Goal: Task Accomplishment & Management: Use online tool/utility

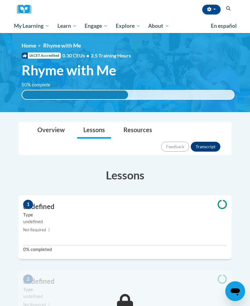
click at [0, 0] on span "My Course Progress" at bounding box center [0, 0] width 0 height 0
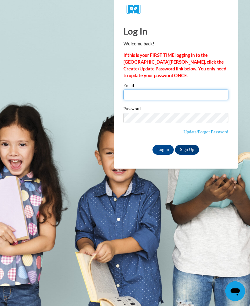
click at [208, 95] on input "Email" at bounding box center [176, 95] width 105 height 11
click at [151, 92] on input "Email" at bounding box center [176, 95] width 105 height 11
type input "Kristina.Duncan.2021@gmail.com"
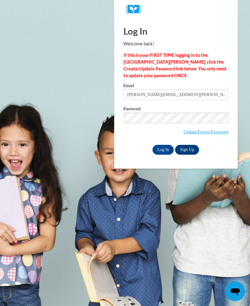
click at [165, 148] on input "Log In" at bounding box center [164, 150] width 22 height 10
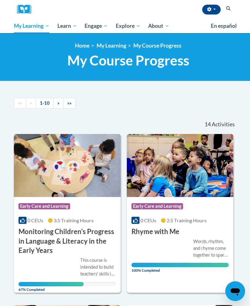
click at [107, 215] on div "Course Category: Early Care and Learning 0 CEUs 3.5 Training Hours COURSE Monit…" at bounding box center [67, 226] width 107 height 59
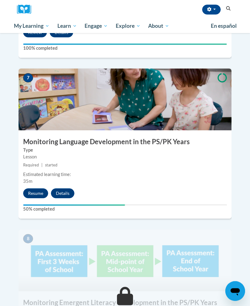
scroll to position [1118, 0]
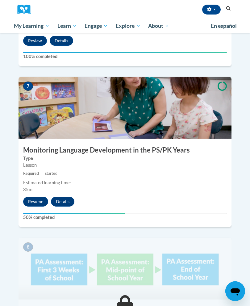
click at [30, 197] on button "Resume" at bounding box center [35, 202] width 25 height 10
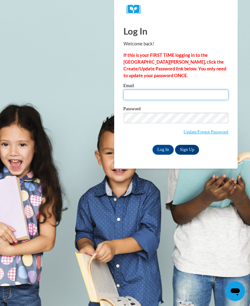
click at [206, 98] on input "Email" at bounding box center [176, 95] width 105 height 11
type input "Kristina.Duncan.2021@gmail.com"
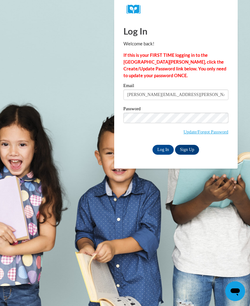
click at [168, 151] on input "Log In" at bounding box center [164, 150] width 22 height 10
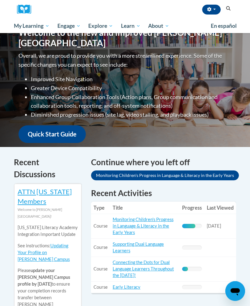
scroll to position [85, 0]
click at [0, 0] on link "My Course Progress" at bounding box center [0, 0] width 0 height 0
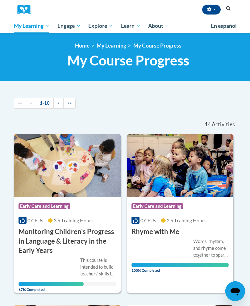
click at [85, 186] on img at bounding box center [67, 165] width 107 height 63
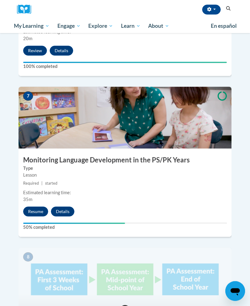
click at [40, 207] on button "Resume" at bounding box center [35, 212] width 25 height 10
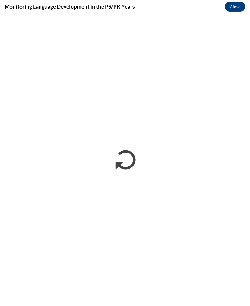
scroll to position [576, 0]
